Goal: Find specific page/section: Find specific page/section

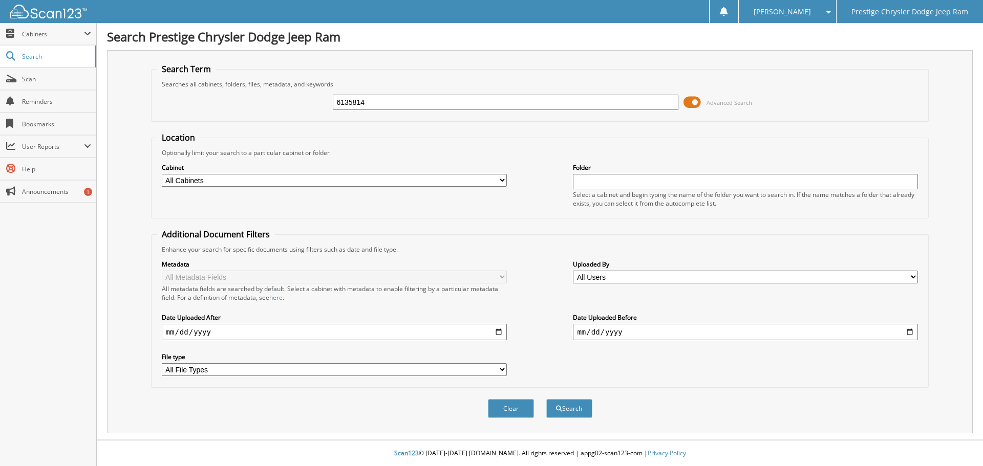
type input "6135814"
click at [546, 399] on button "Search" at bounding box center [569, 408] width 46 height 19
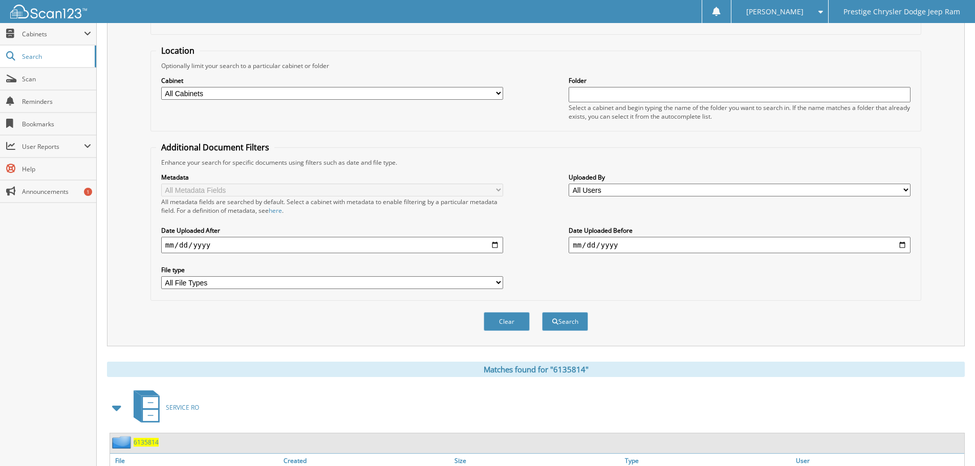
scroll to position [168, 0]
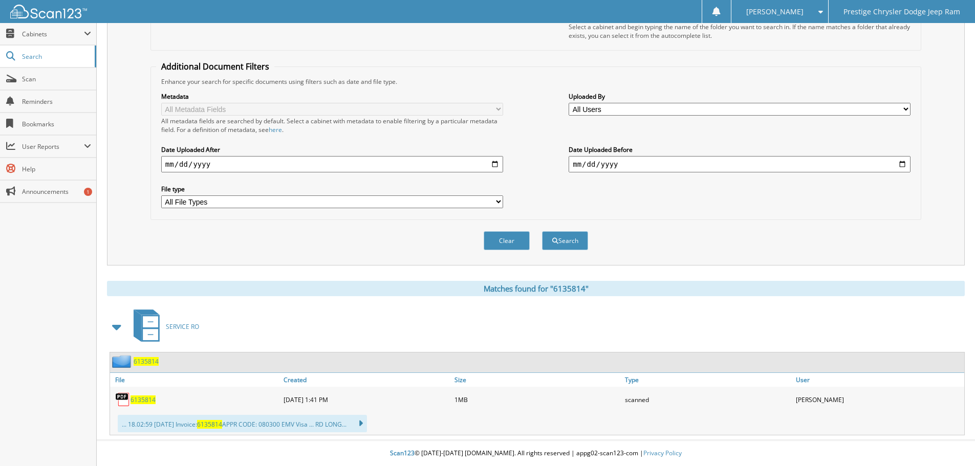
click at [131, 397] on span "6135814" at bounding box center [143, 400] width 25 height 9
